Goal: Transaction & Acquisition: Obtain resource

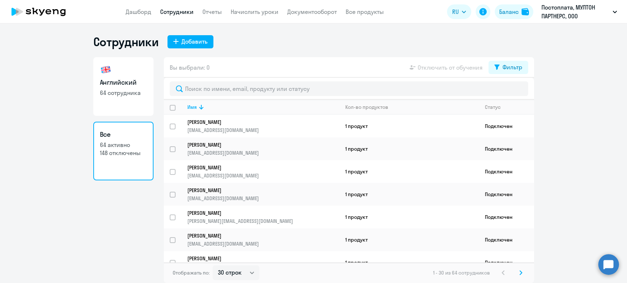
select select "30"
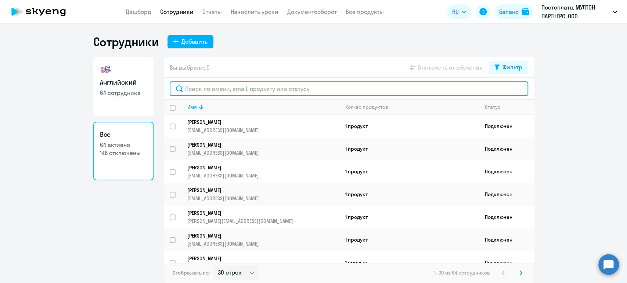
click at [228, 92] on input "text" at bounding box center [349, 89] width 358 height 15
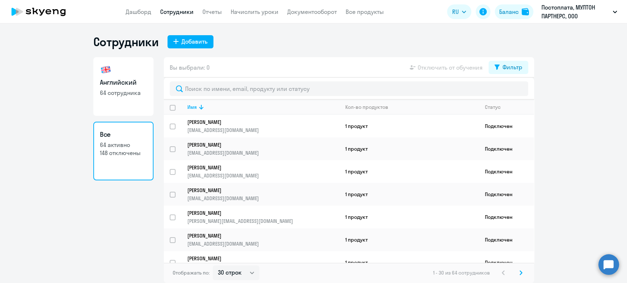
click at [127, 89] on p "64 сотрудника" at bounding box center [123, 93] width 47 height 8
select select "30"
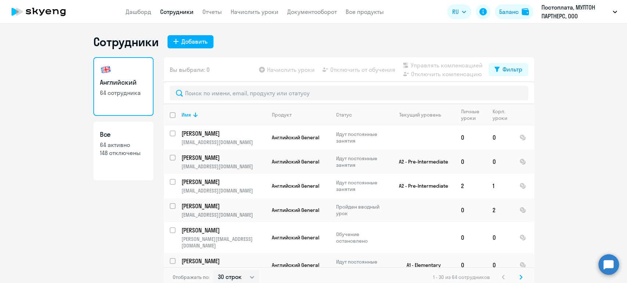
click at [120, 144] on p "64 активно" at bounding box center [123, 145] width 47 height 8
select select "30"
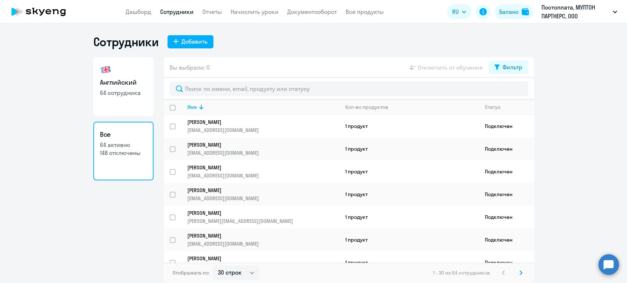
click at [126, 84] on h3 "Английский" at bounding box center [123, 83] width 47 height 10
select select "30"
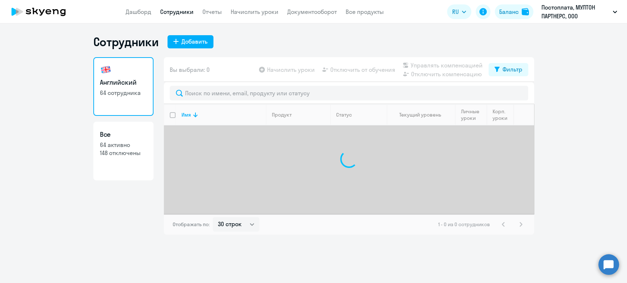
click at [124, 136] on h3 "Все" at bounding box center [123, 135] width 47 height 10
select select "30"
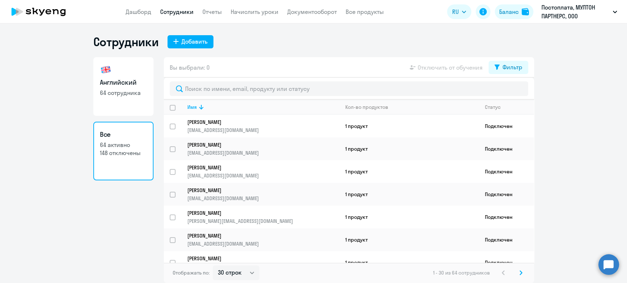
click at [116, 82] on h3 "Английский" at bounding box center [123, 83] width 47 height 10
select select "30"
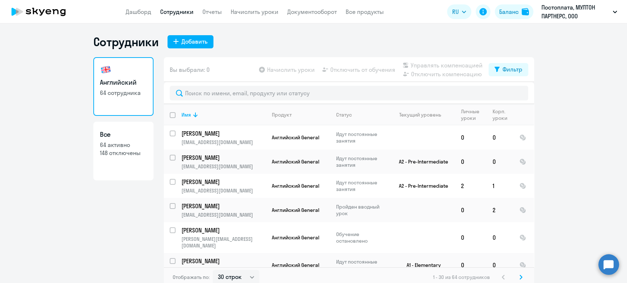
click at [116, 144] on p "64 активно" at bounding box center [123, 145] width 47 height 8
select select "30"
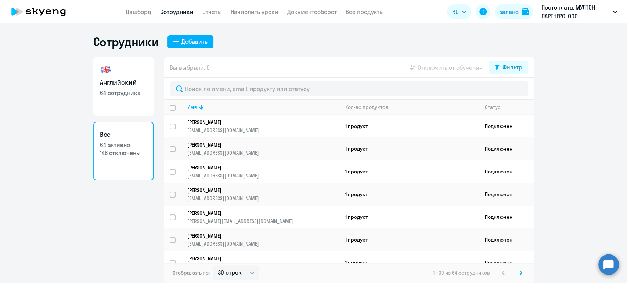
click at [120, 84] on h3 "Английский" at bounding box center [123, 83] width 47 height 10
select select "30"
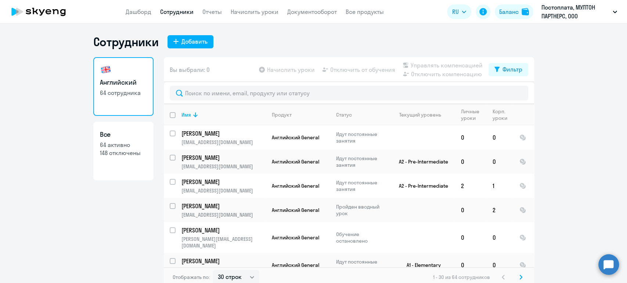
click at [121, 132] on h3 "Все" at bounding box center [123, 135] width 47 height 10
select select "30"
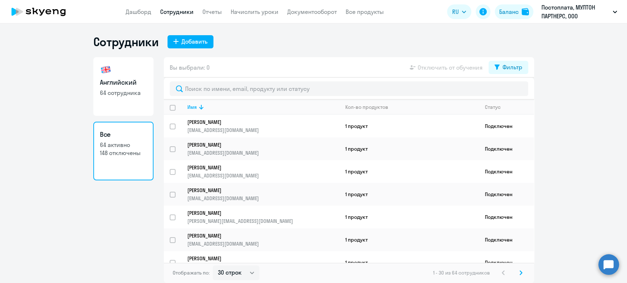
click at [117, 87] on link "Английский 64 сотрудника" at bounding box center [123, 86] width 60 height 59
select select "30"
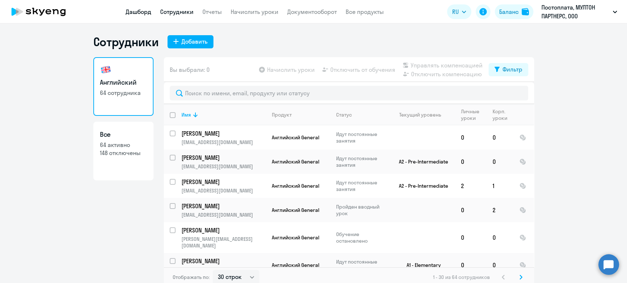
click at [136, 11] on link "Дашборд" at bounding box center [139, 11] width 26 height 7
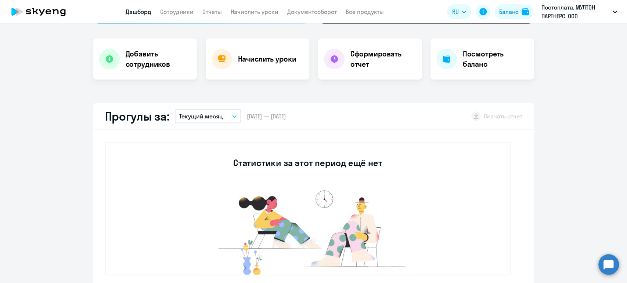
scroll to position [204, 0]
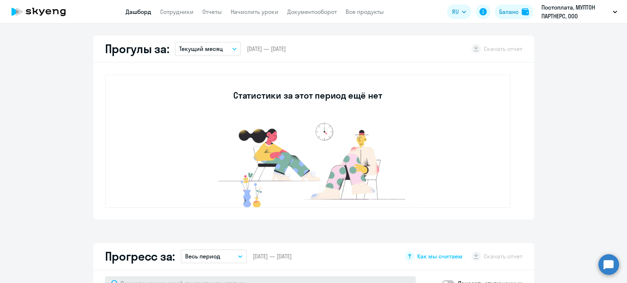
select select "30"
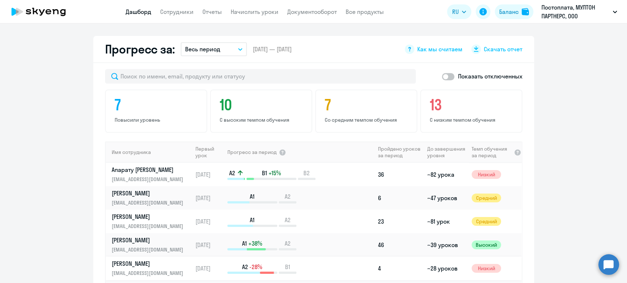
scroll to position [390, 0]
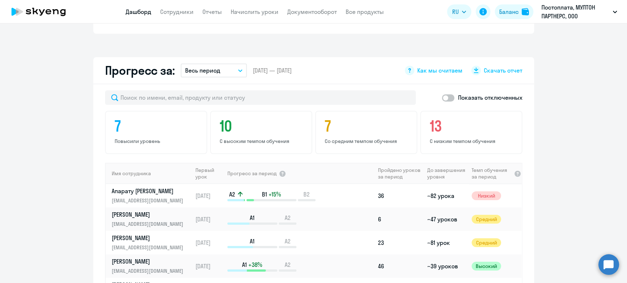
click at [498, 75] on div "Прогресс за: Весь период – [DATE] — [DATE] Как мы считаем Скачать отчет" at bounding box center [313, 70] width 441 height 27
click at [498, 73] on span "Скачать отчет" at bounding box center [503, 70] width 39 height 8
click at [236, 72] on button "Весь период" at bounding box center [214, 71] width 66 height 14
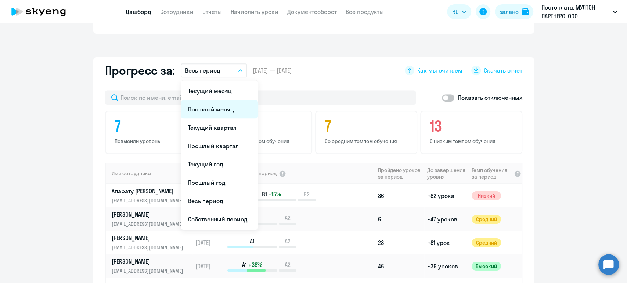
click at [226, 104] on li "Прошлый месяц" at bounding box center [219, 109] width 77 height 18
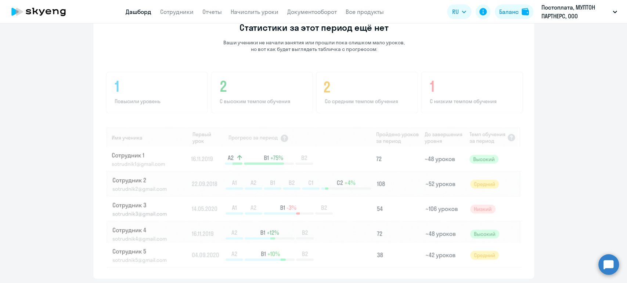
scroll to position [550, 0]
